Goal: Check status: Check status

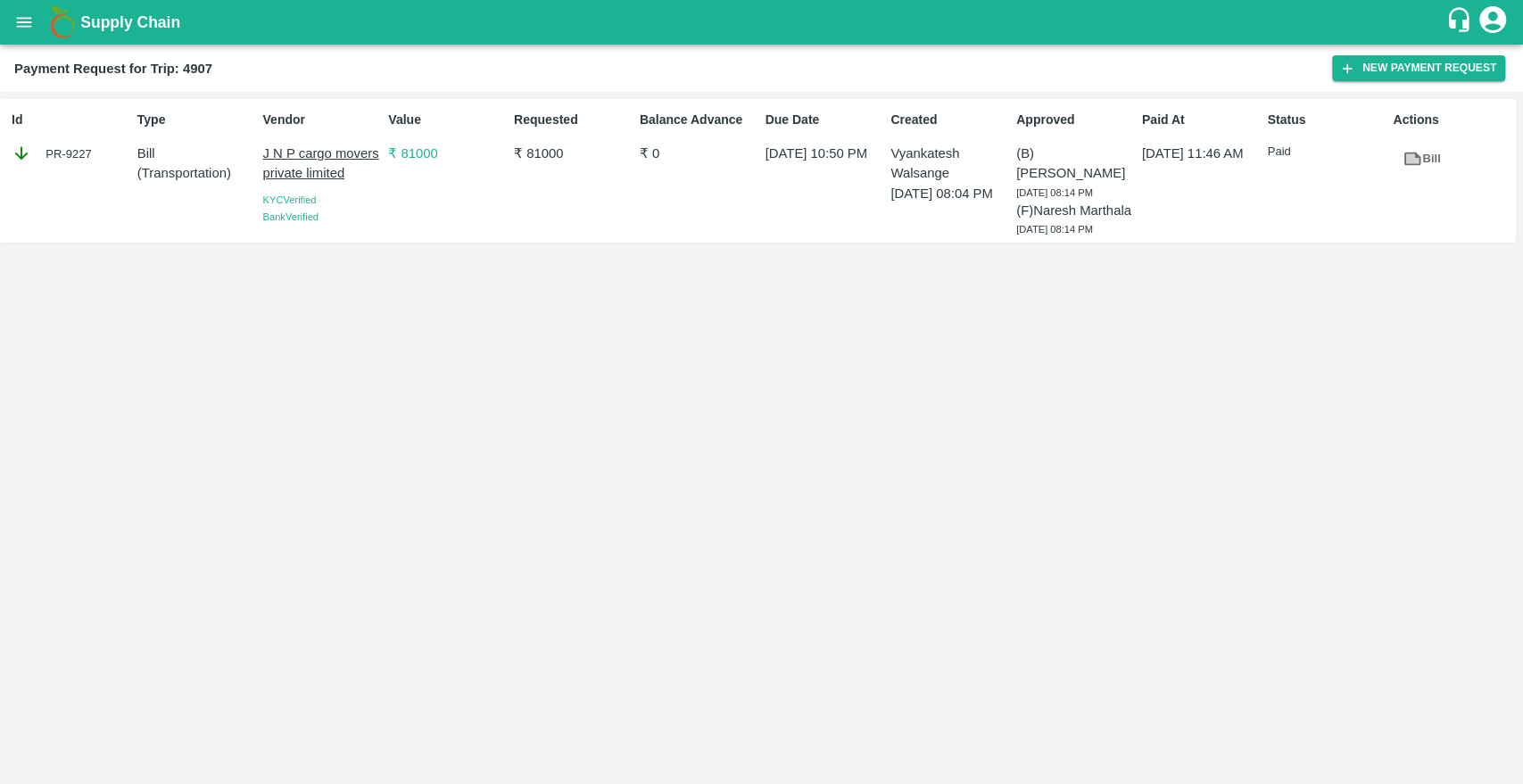
click at [31, 41] on div "Supply Chain" at bounding box center [761, 22] width 1523 height 44
click at [26, 31] on icon "open drawer" at bounding box center [23, 22] width 19 height 19
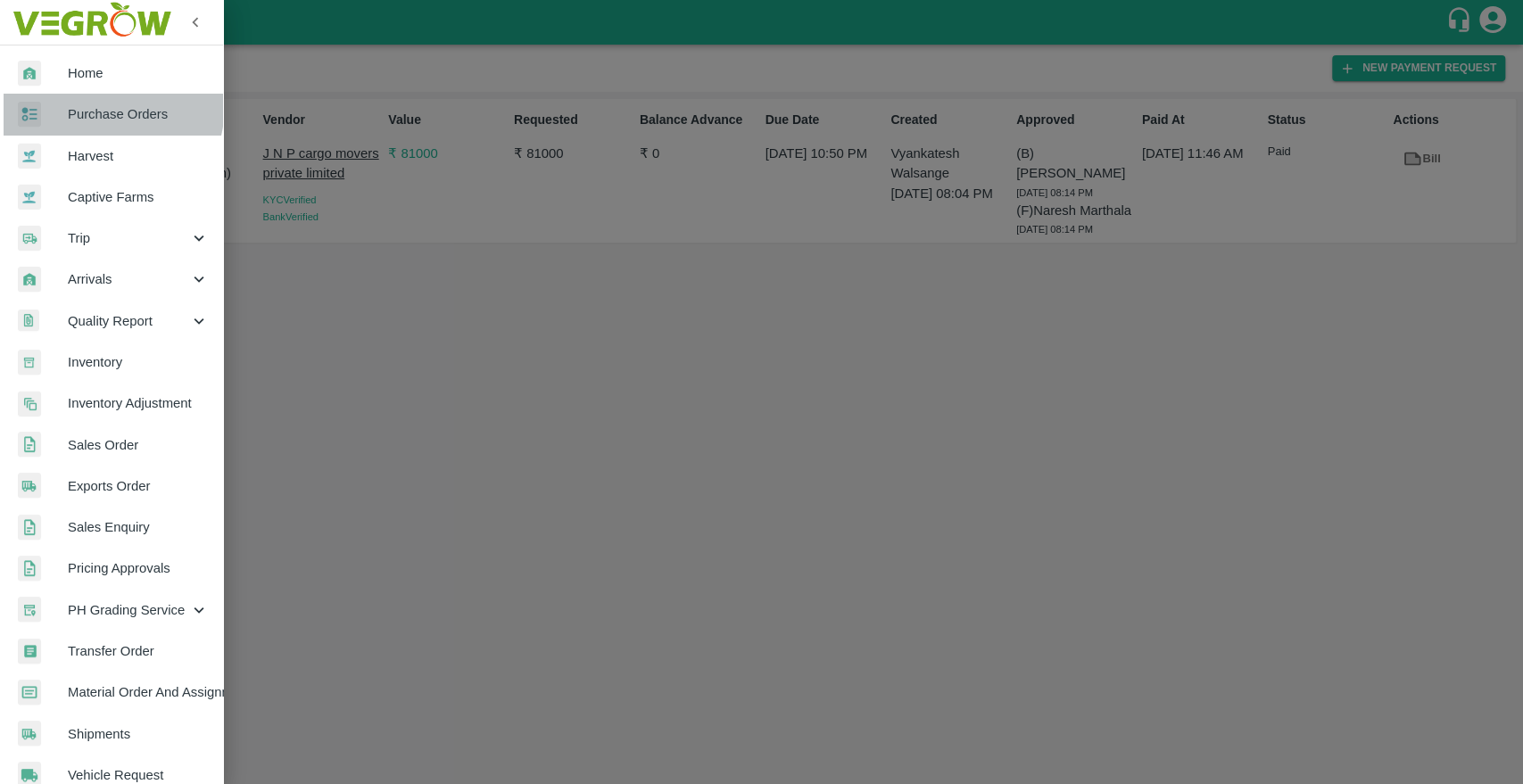
click at [81, 102] on link "Purchase Orders" at bounding box center [112, 114] width 223 height 41
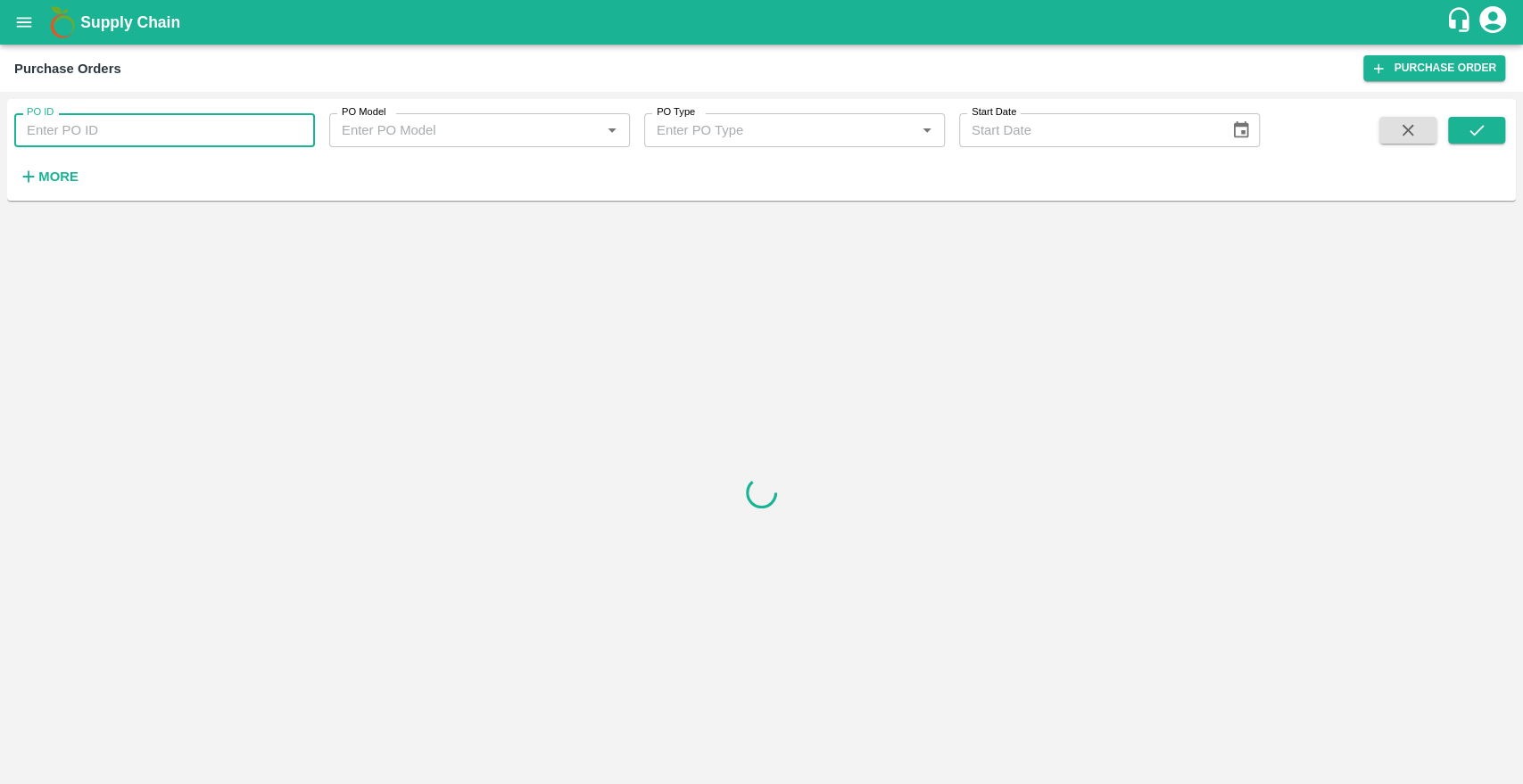
click at [102, 133] on input "PO ID" at bounding box center [164, 130] width 301 height 34
paste input "63017"
click at [1477, 128] on icon "submit" at bounding box center [1476, 130] width 19 height 19
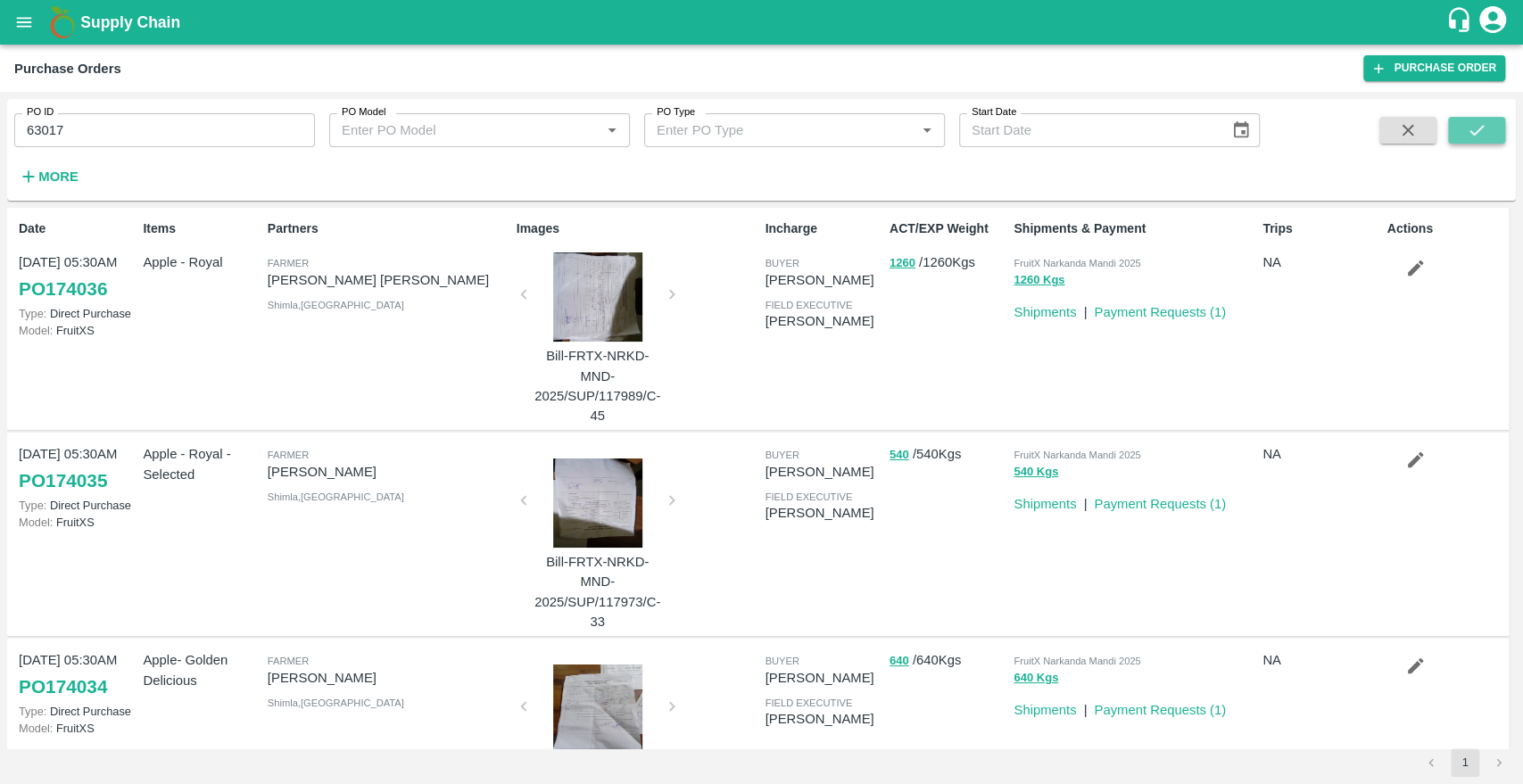
click at [1477, 128] on icon "submit" at bounding box center [1476, 130] width 19 height 19
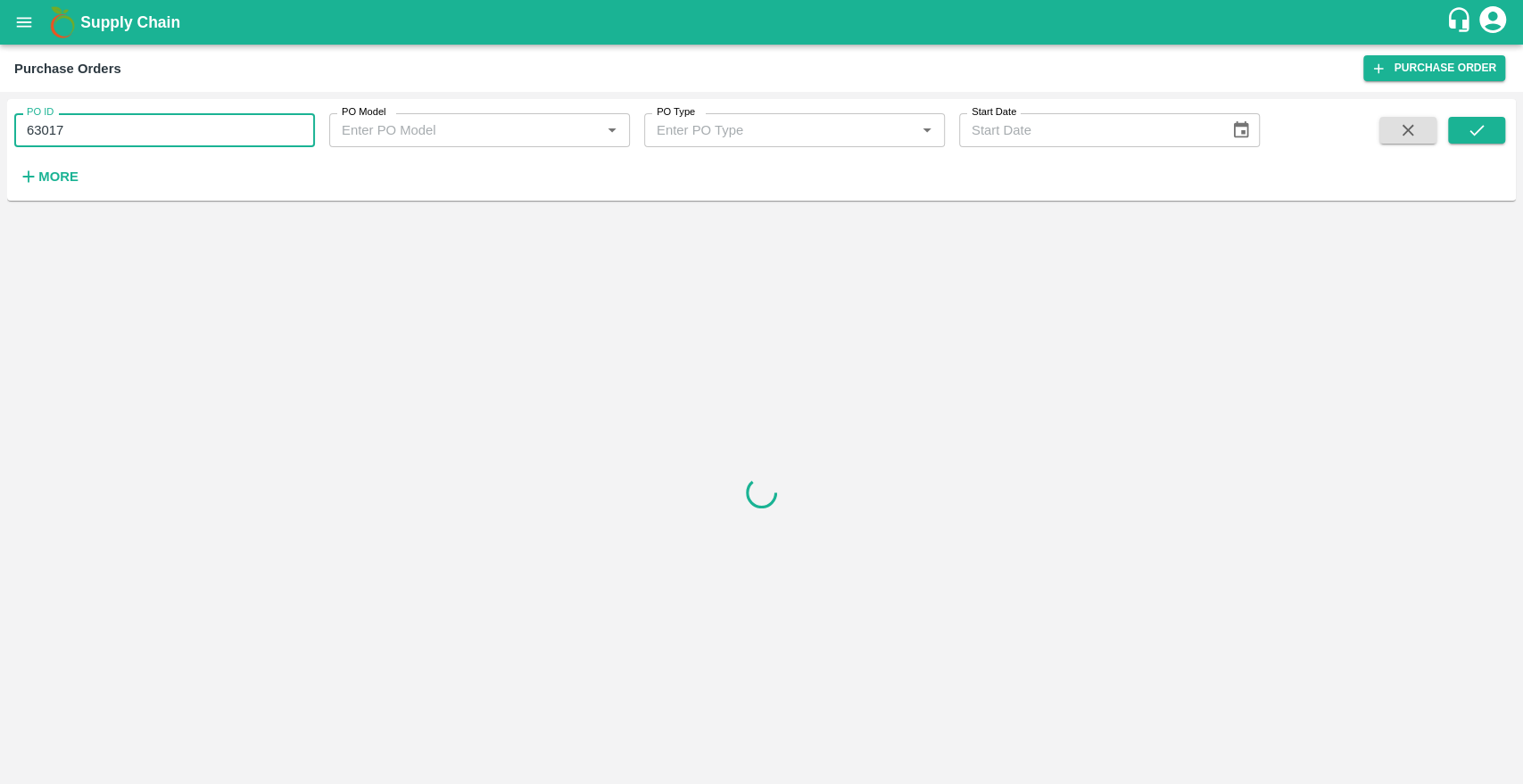
click at [151, 135] on input "63017" at bounding box center [164, 130] width 301 height 34
type input "63017"
click at [1479, 132] on icon "submit" at bounding box center [1476, 130] width 19 height 19
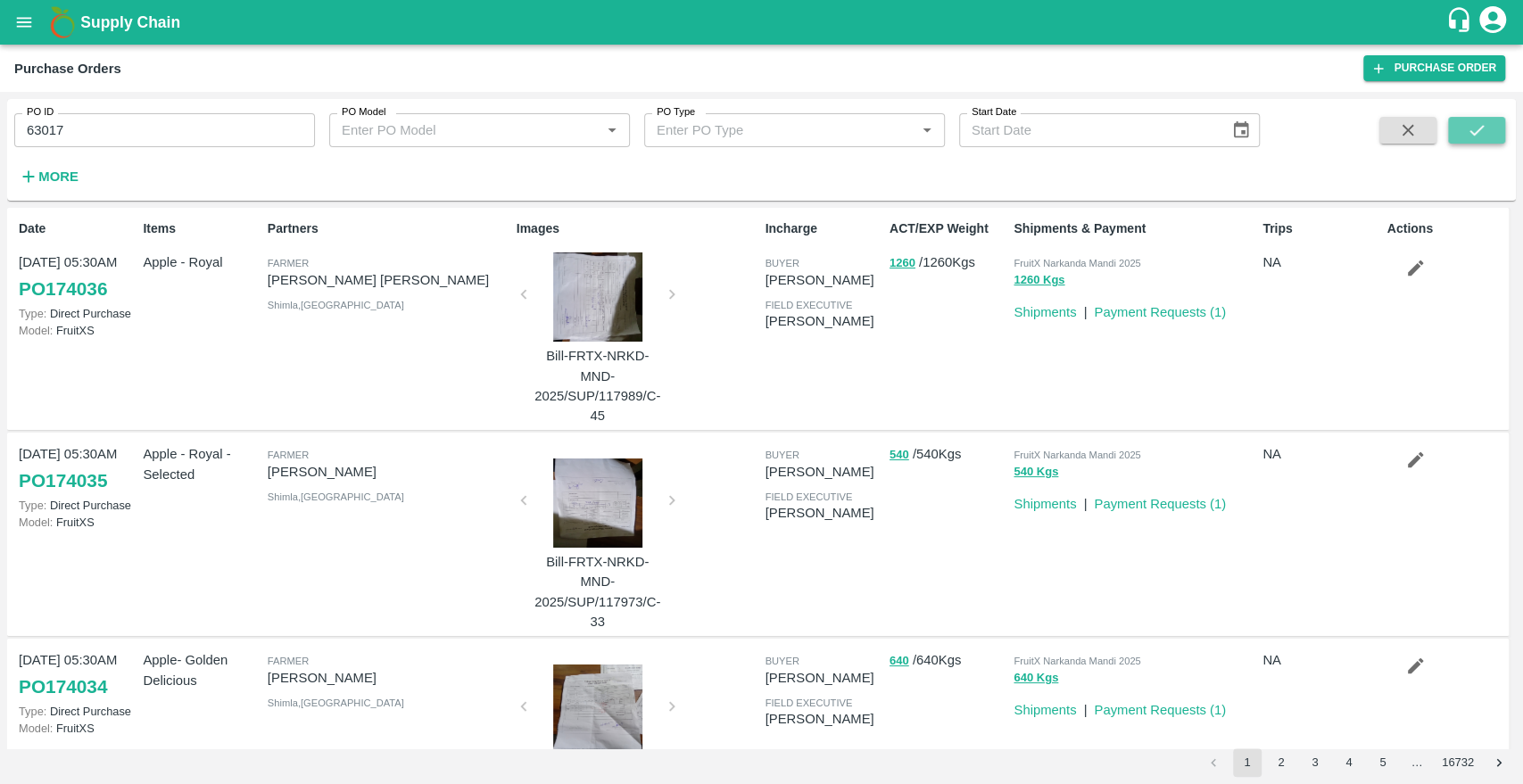
click at [1475, 135] on icon "submit" at bounding box center [1476, 130] width 19 height 19
click at [1476, 132] on icon "submit" at bounding box center [1476, 130] width 14 height 11
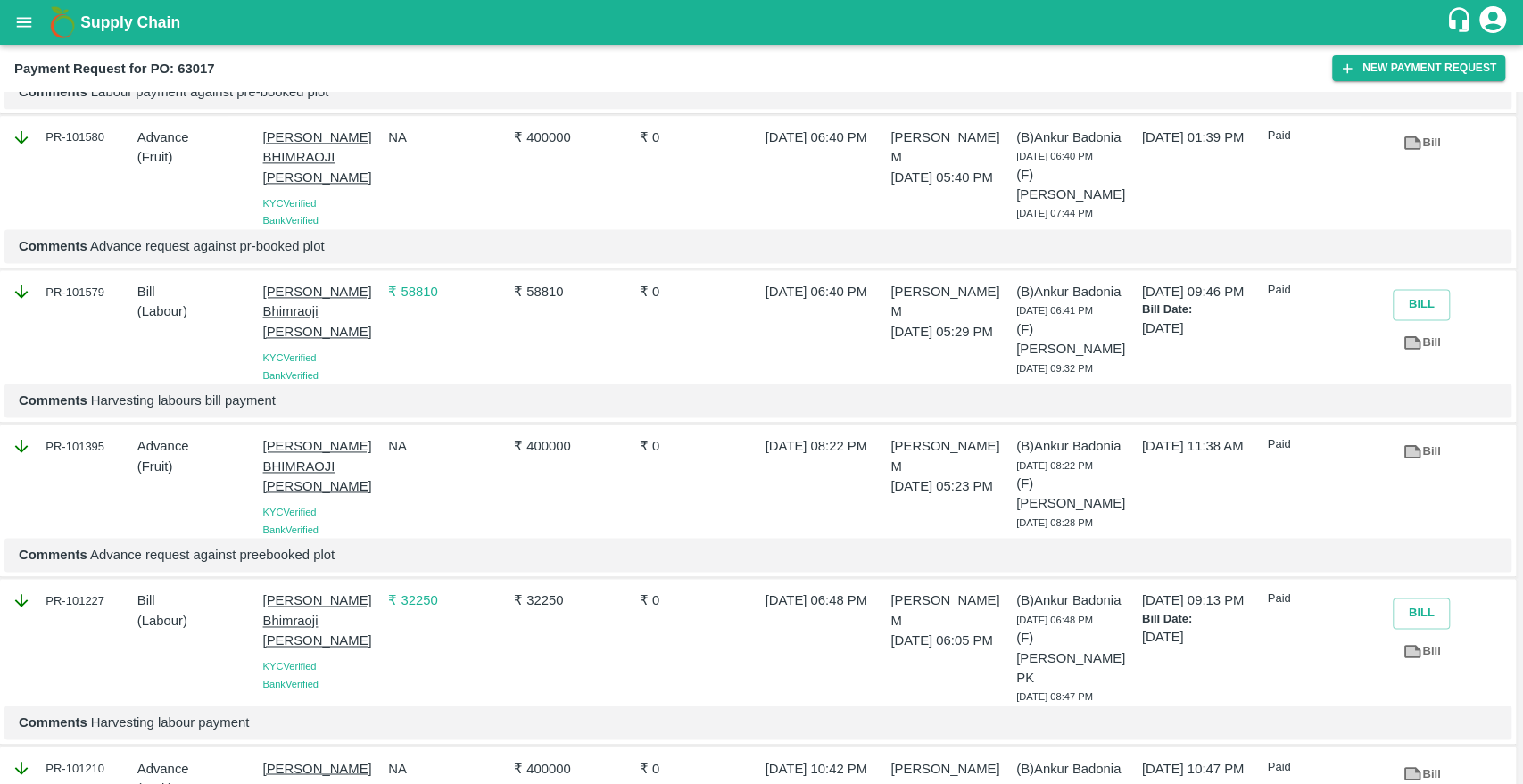
scroll to position [1698, 0]
